Goal: Transaction & Acquisition: Purchase product/service

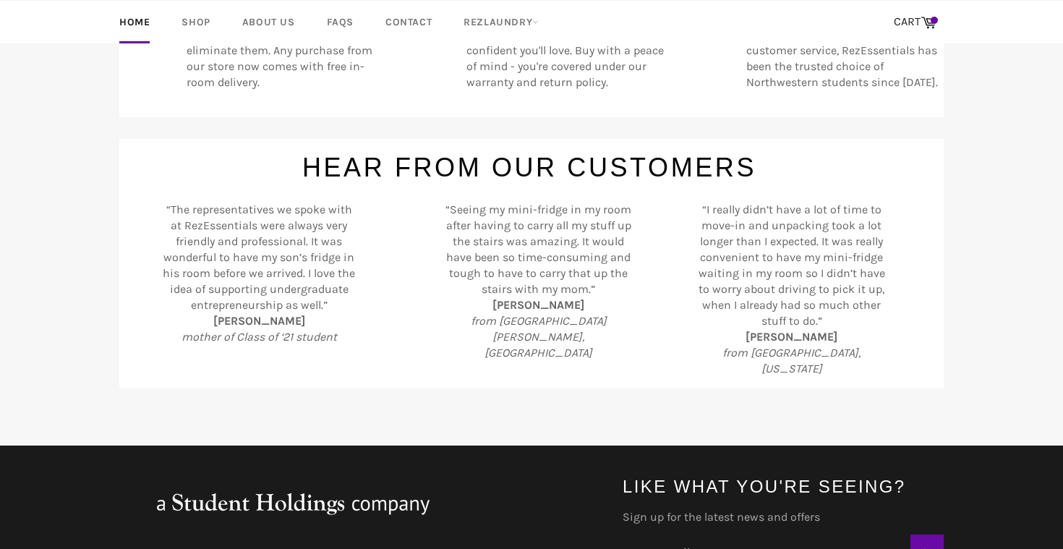
scroll to position [46, 0]
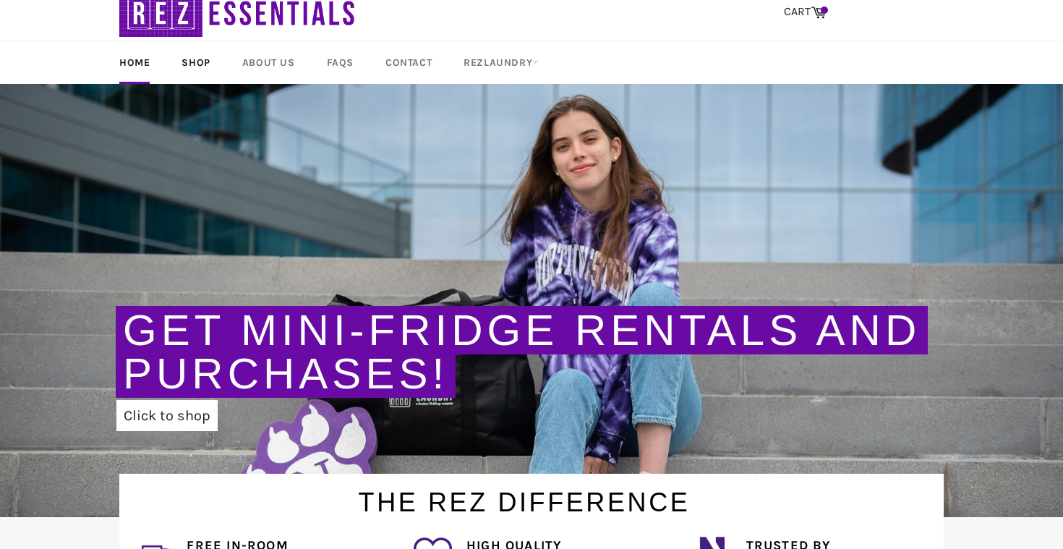
click at [208, 60] on link "Shop" at bounding box center [195, 62] width 57 height 43
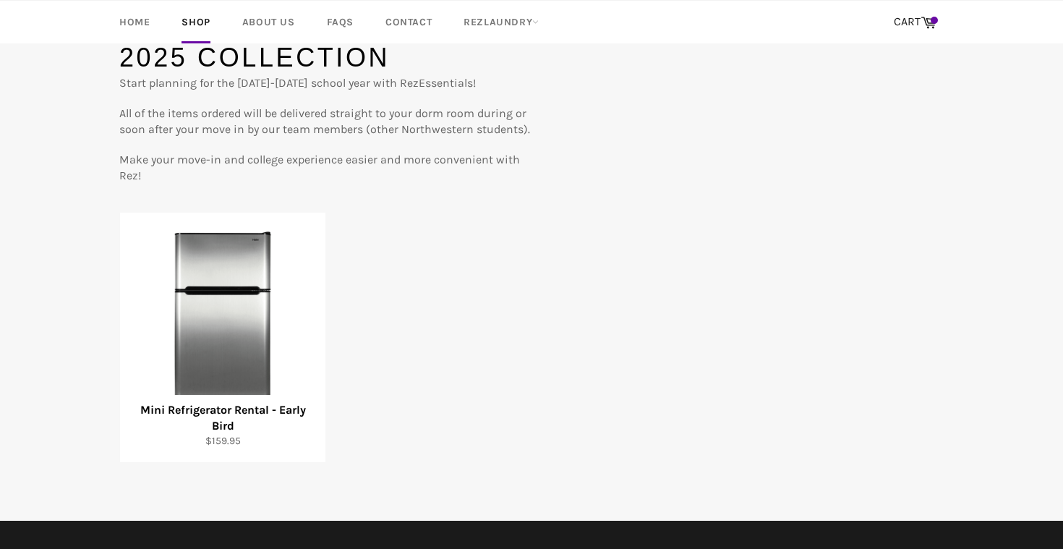
scroll to position [163, 0]
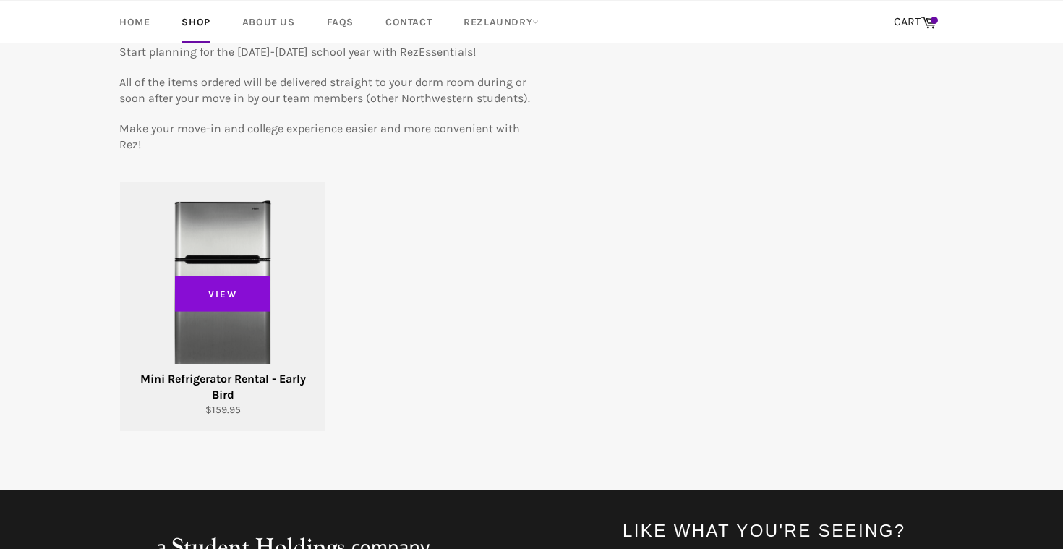
click at [269, 298] on span "View" at bounding box center [222, 294] width 95 height 36
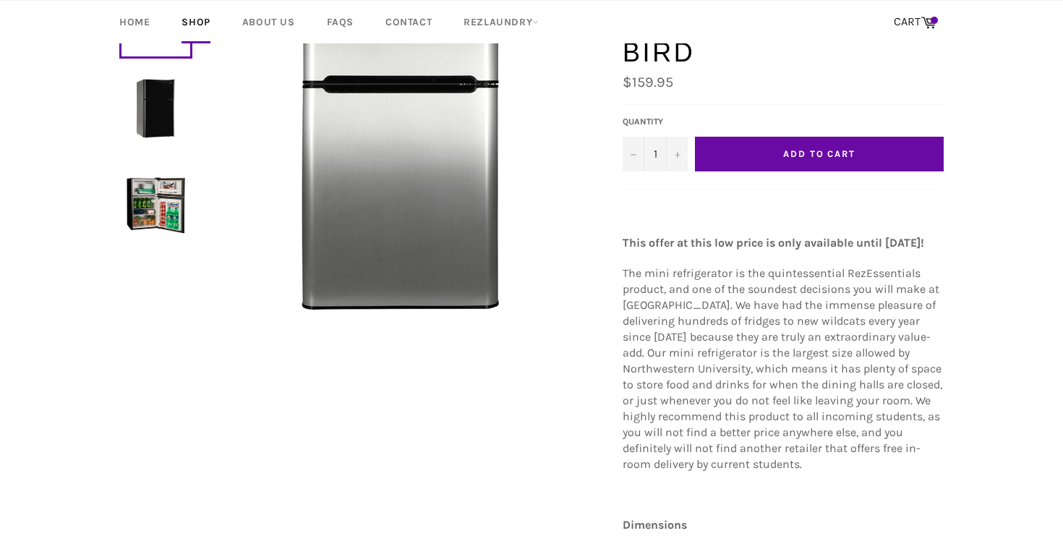
scroll to position [210, 0]
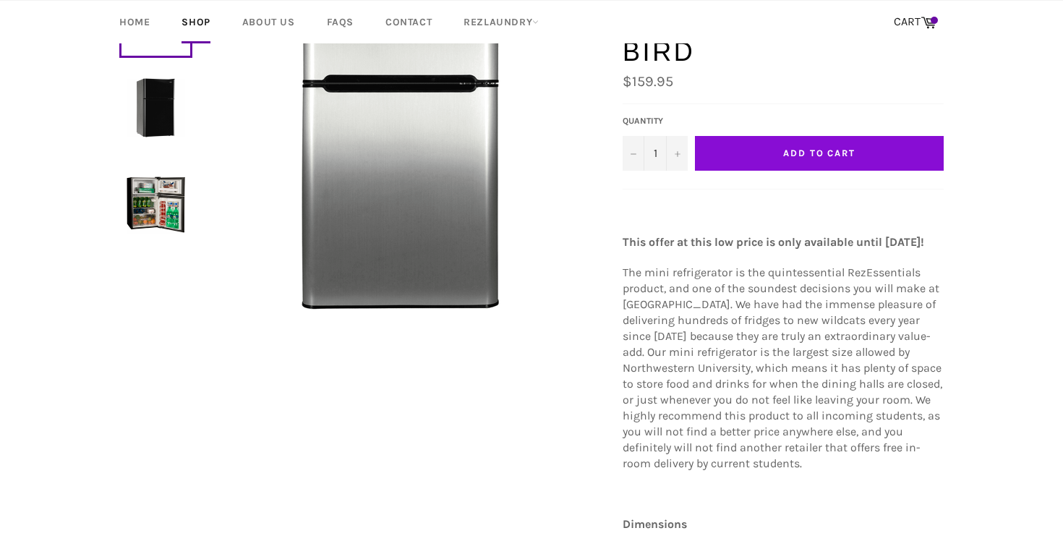
click at [869, 136] on button "Add to Cart" at bounding box center [819, 153] width 249 height 35
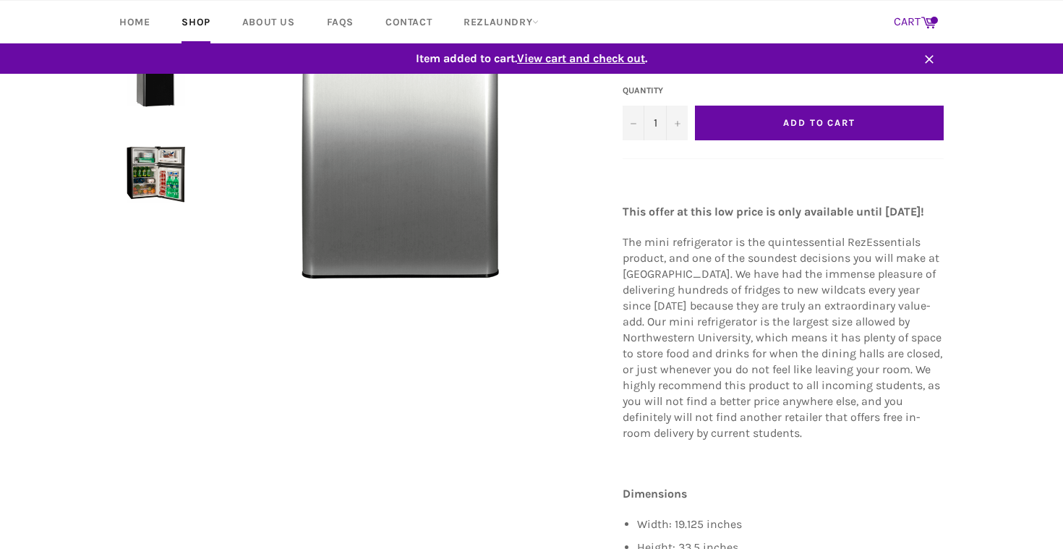
click at [930, 20] on icon at bounding box center [929, 22] width 16 height 16
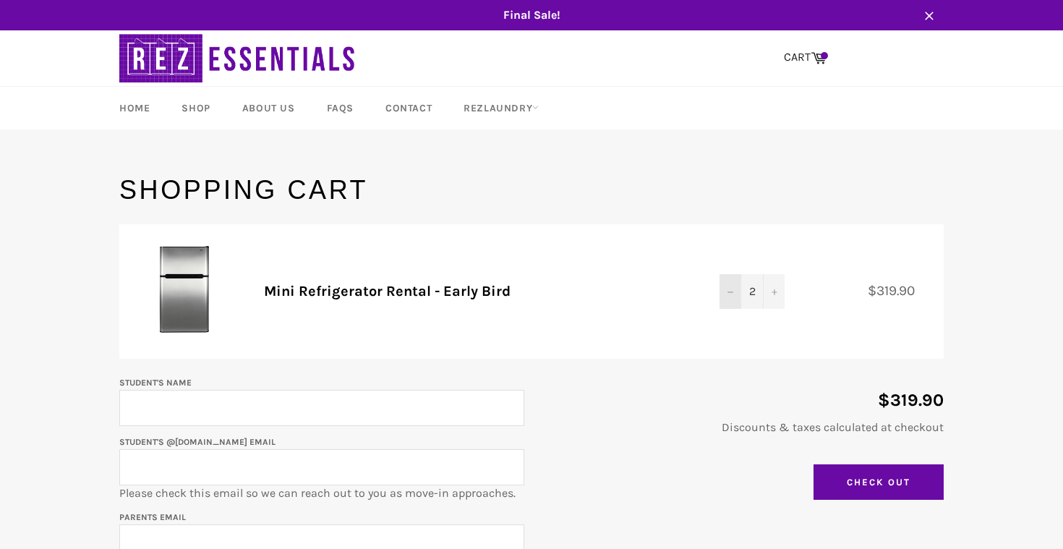
click at [732, 286] on button "−" at bounding box center [731, 291] width 22 height 35
type input "Camila Cavazos Ventura"
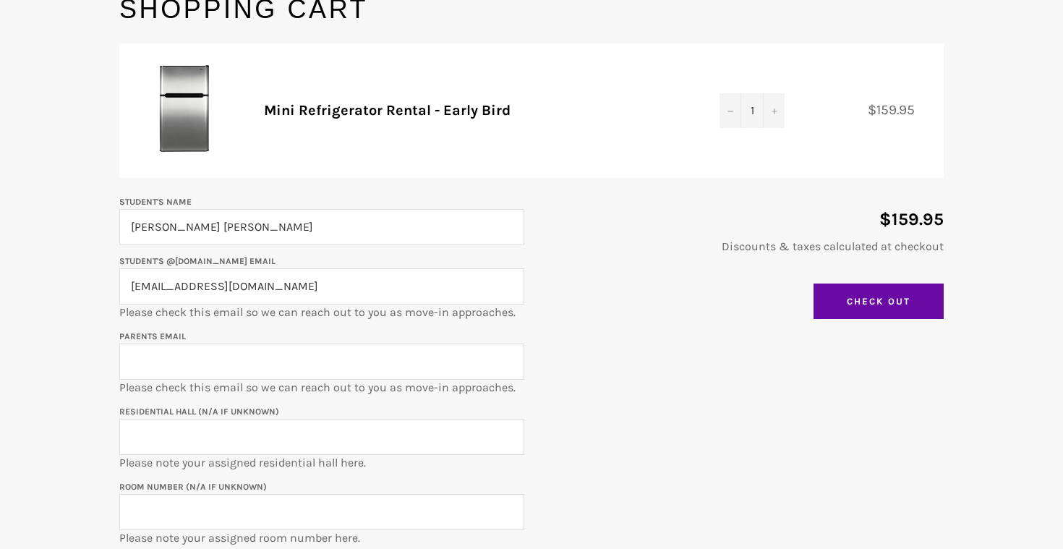
scroll to position [190, 0]
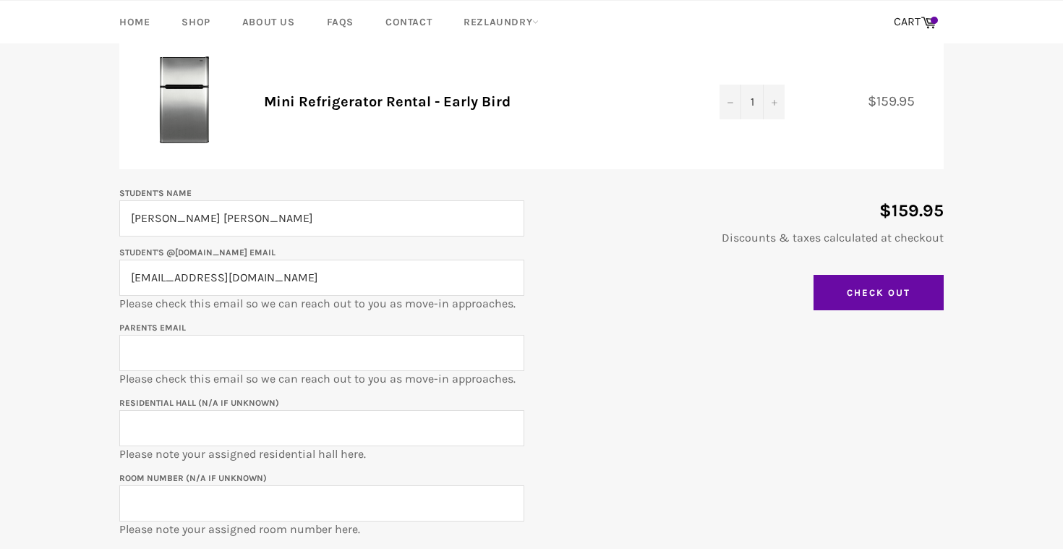
type input "camilacavazosventura2029@u.northwestern.edu"
type input "lorenanxce@gmail.com"
click at [190, 430] on input "Residential Hall (N/A if unknown)" at bounding box center [321, 428] width 405 height 36
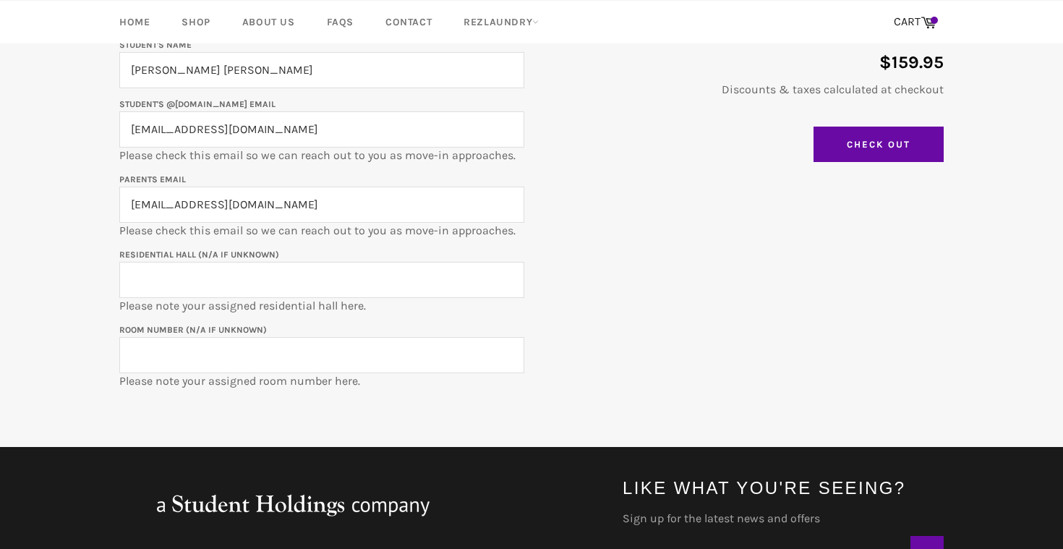
scroll to position [344, 0]
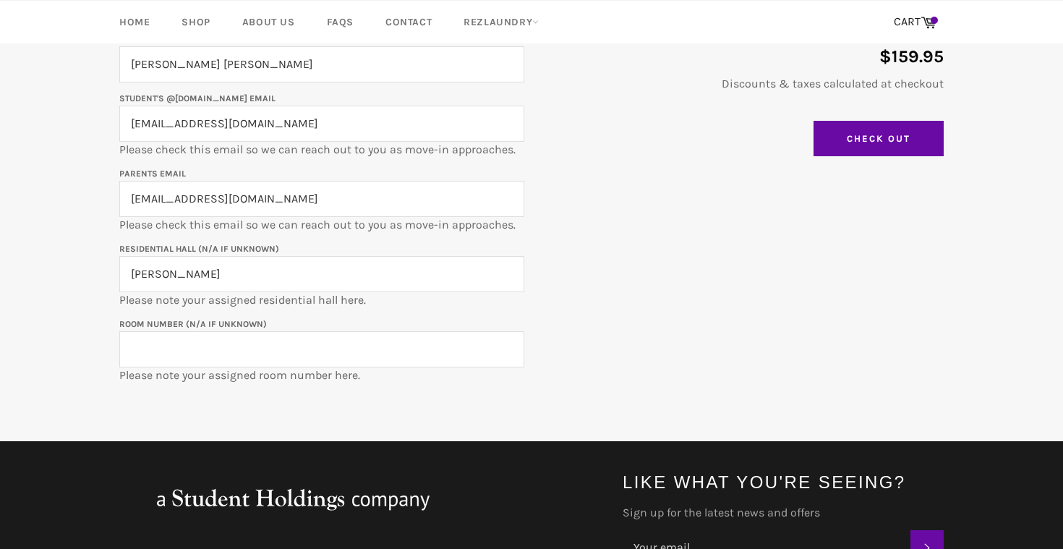
type input "Elder Hall"
click at [232, 354] on input "Room Number (N/A if unknown)" at bounding box center [321, 349] width 405 height 36
paste input "ELD-0410a"
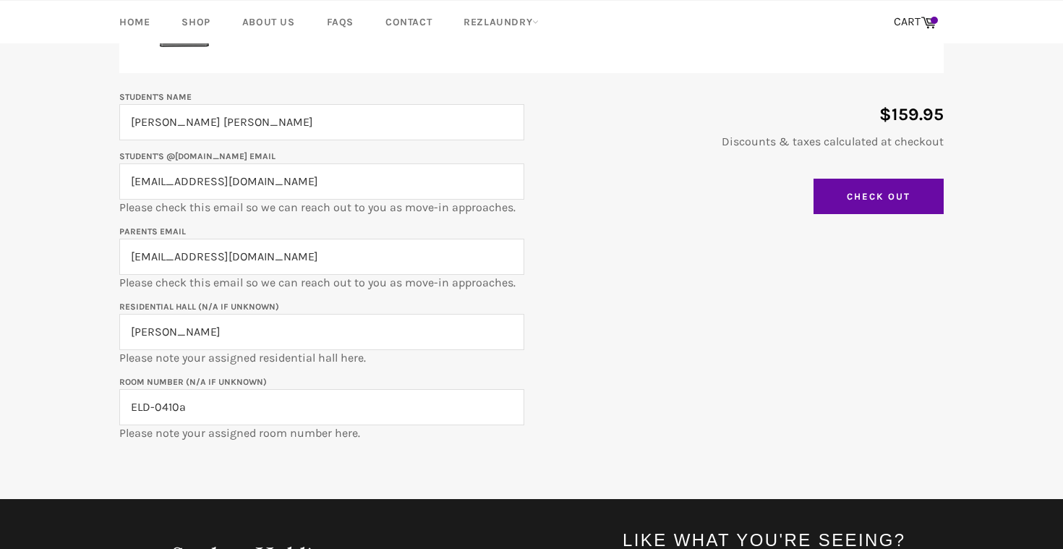
scroll to position [285, 0]
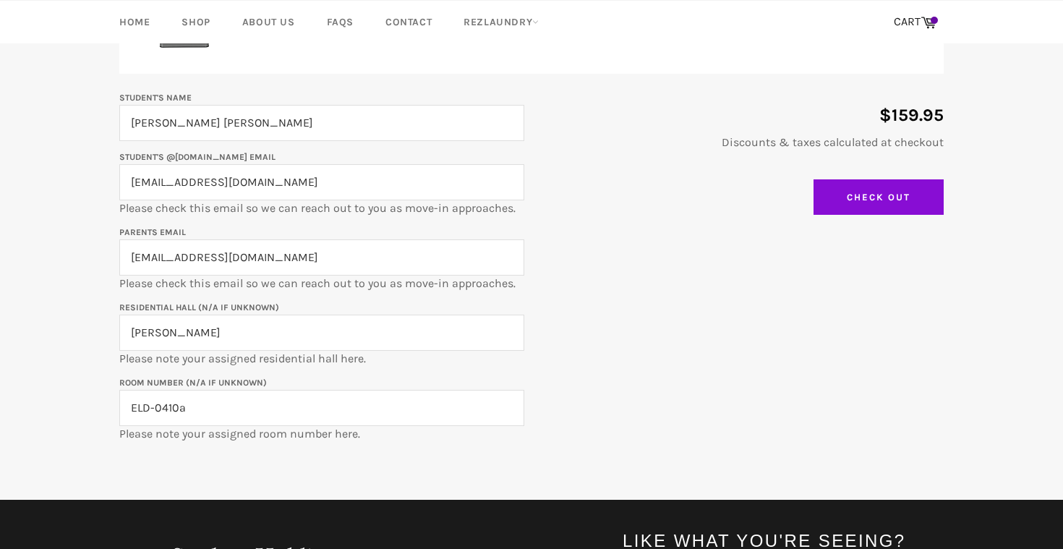
type input "ELD-0410a"
click at [868, 202] on input "Check Out" at bounding box center [879, 197] width 130 height 36
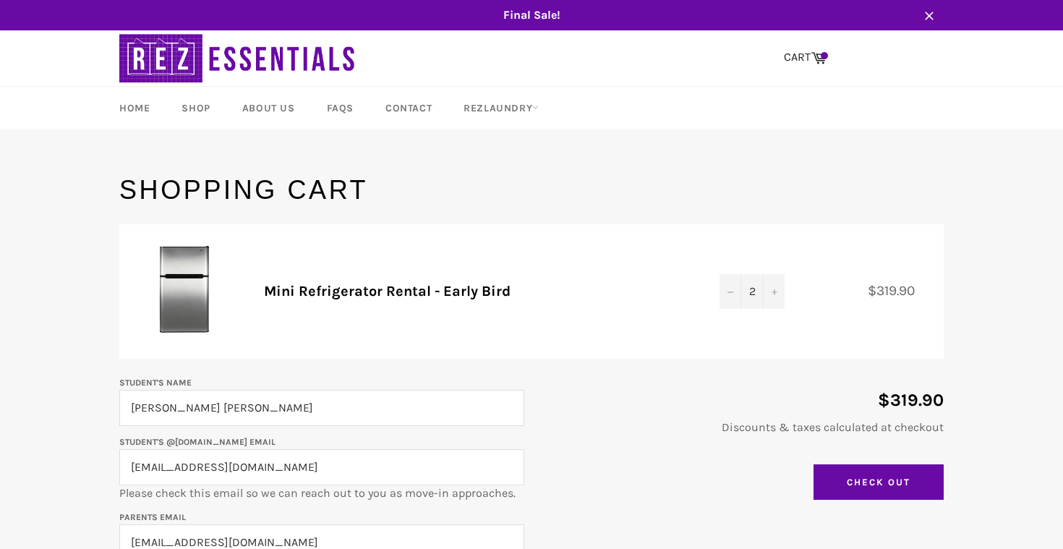
scroll to position [285, 0]
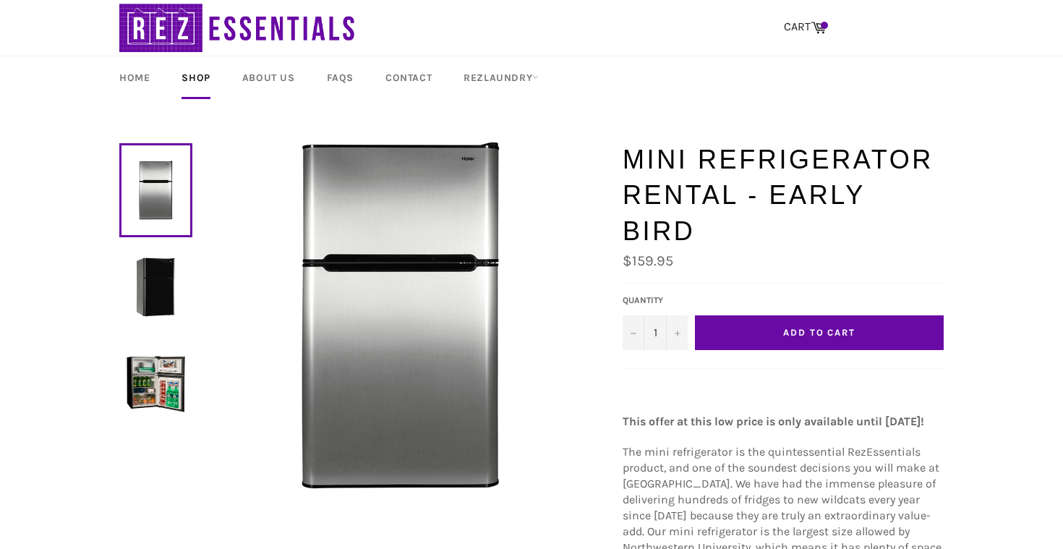
scroll to position [18, 0]
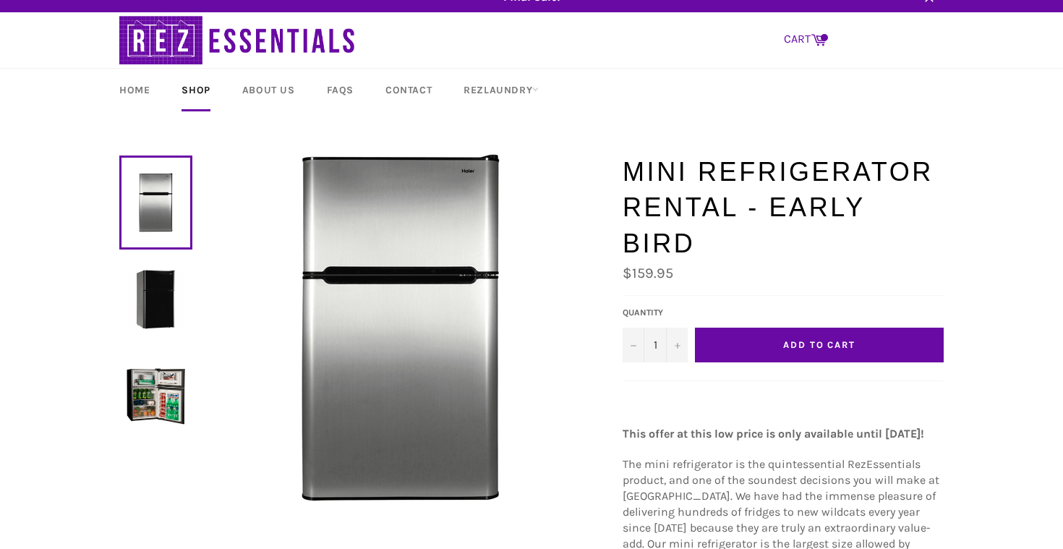
click at [823, 44] on icon at bounding box center [819, 39] width 16 height 16
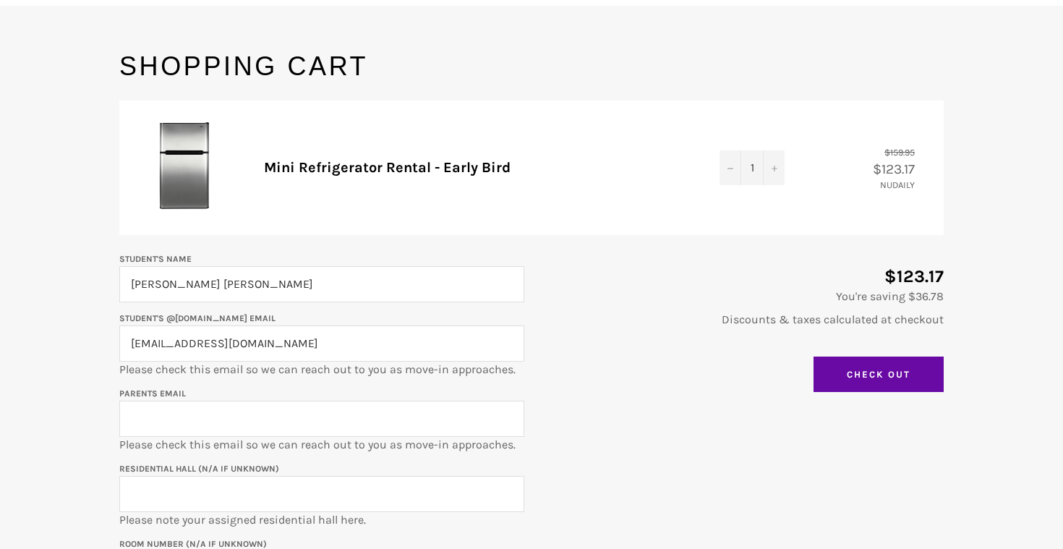
scroll to position [124, 0]
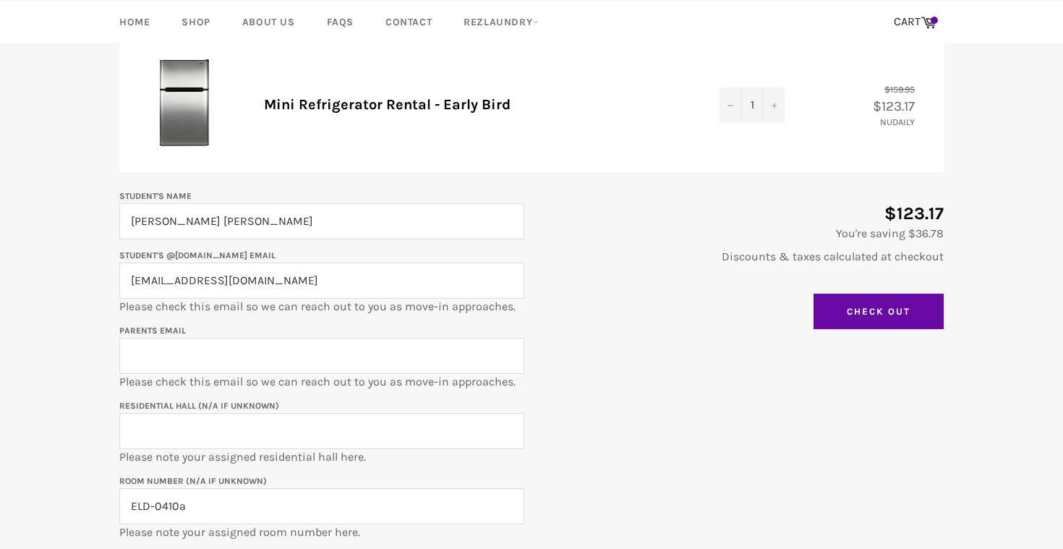
scroll to position [187, 0]
drag, startPoint x: 264, startPoint y: 279, endPoint x: 109, endPoint y: 282, distance: 154.9
paste input "lorenanxce@gmail.com"
type input "lorenanxce@gmail.com"
click at [192, 276] on input "lorenanxce@gmail.com" at bounding box center [321, 280] width 405 height 36
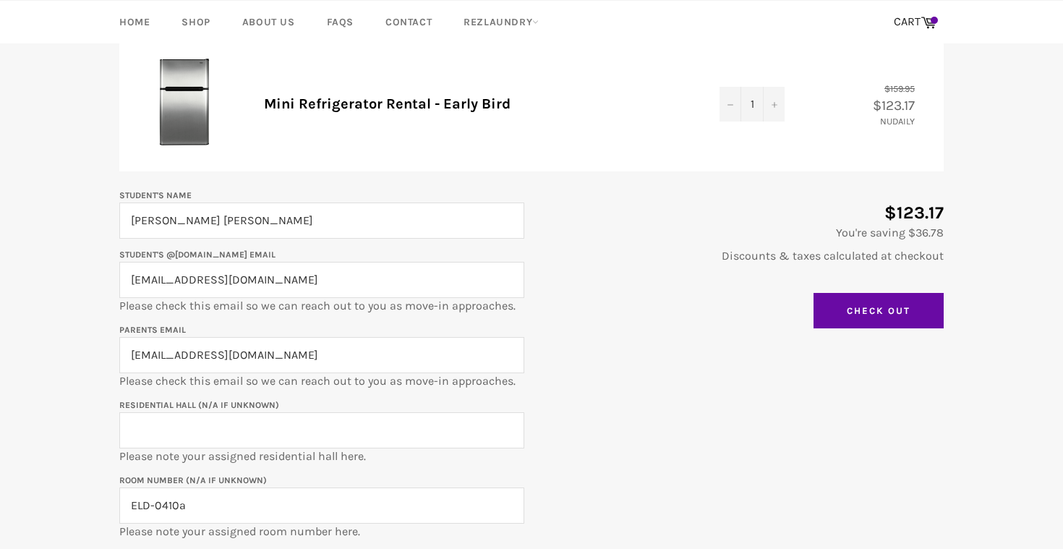
click at [192, 276] on input "lorenanxce@gmail.com" at bounding box center [321, 280] width 405 height 36
type input "="
click at [292, 275] on input "Student's @u.northwestern.edu email" at bounding box center [321, 280] width 405 height 36
paste input "camilacavazosventura2029@u.northwestern."
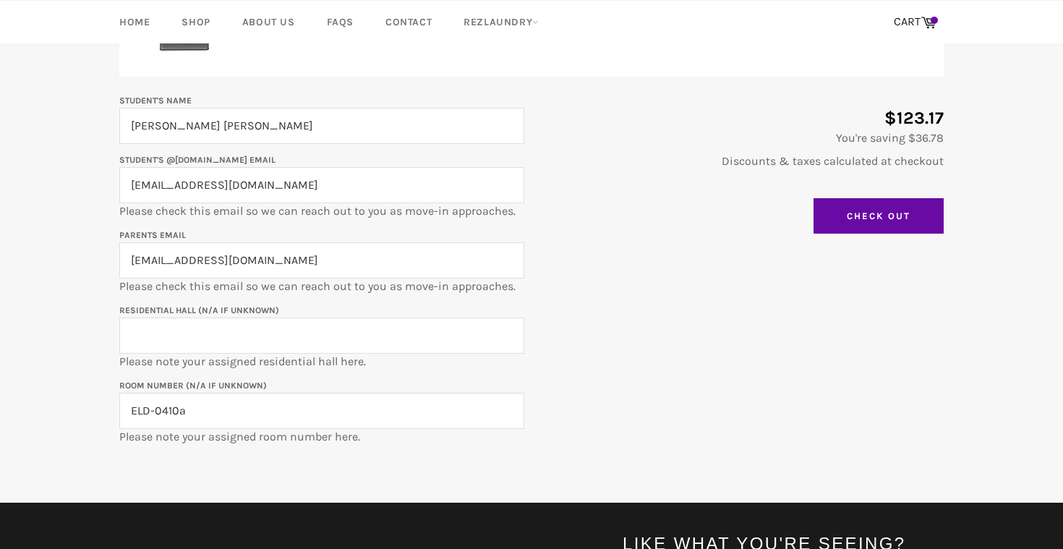
scroll to position [282, 0]
type input "camilacavazosventura2029@u.northwestern.edu"
click at [297, 339] on input "Residential Hall (N/A if unknown)" at bounding box center [321, 336] width 405 height 36
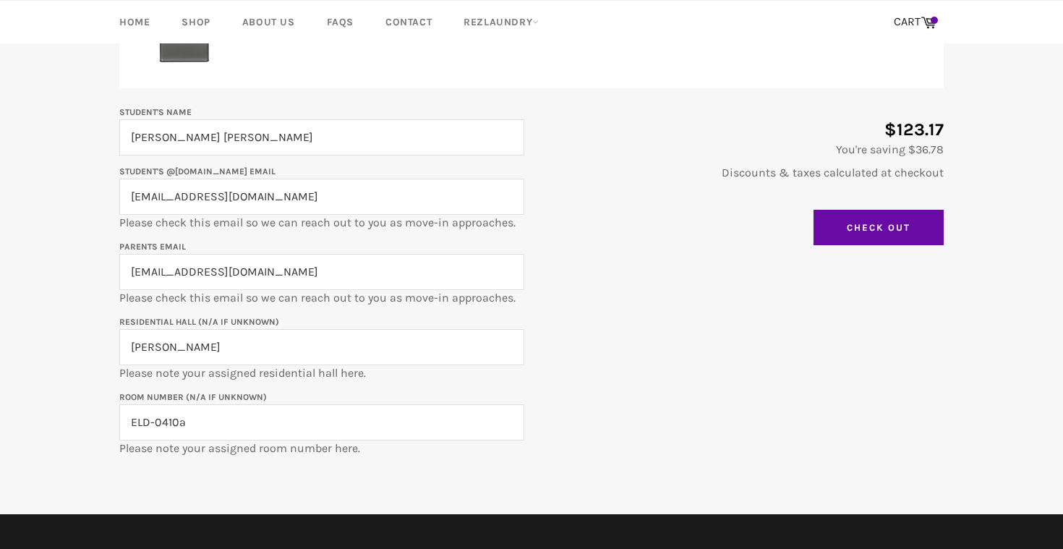
scroll to position [251, 0]
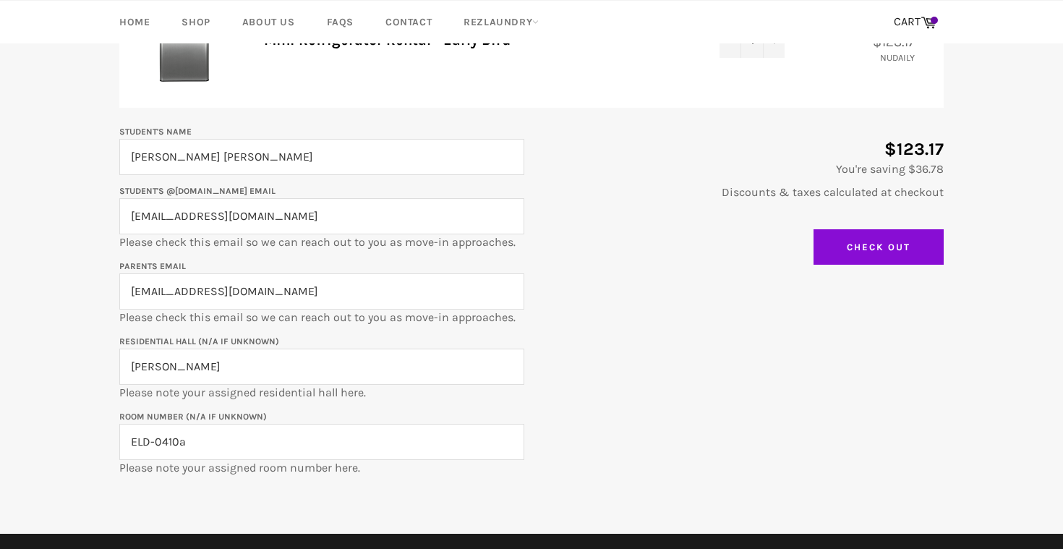
type input "Elder Hall"
click at [870, 246] on input "Check Out" at bounding box center [879, 247] width 130 height 36
